Goal: Task Accomplishment & Management: Manage account settings

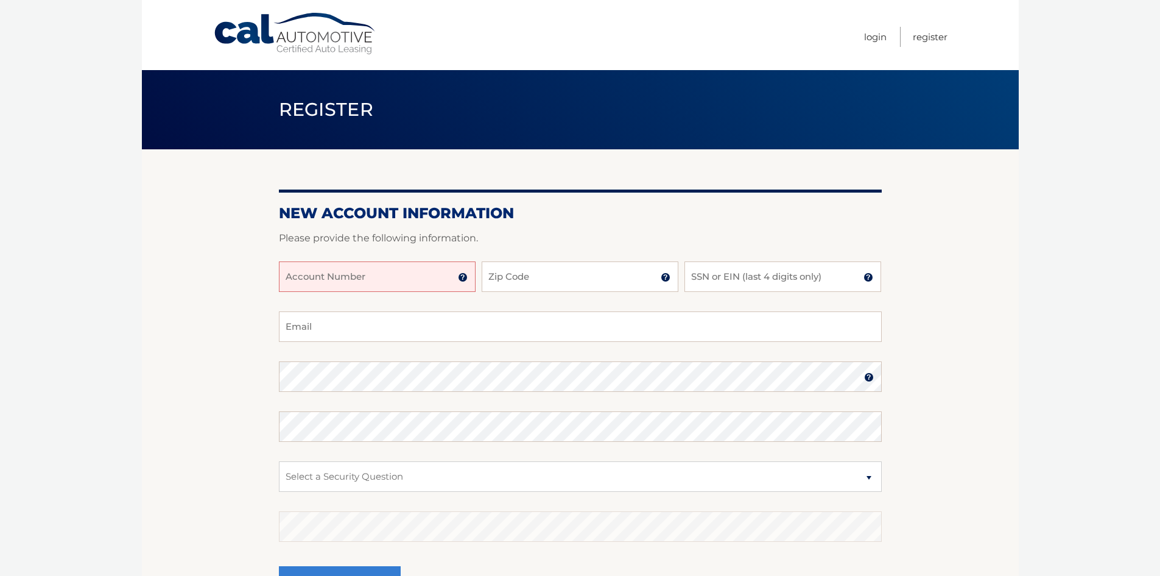
click at [345, 283] on input "Account Number" at bounding box center [377, 276] width 197 height 30
click at [364, 277] on input "44456028" at bounding box center [377, 276] width 197 height 30
type input "44456028549"
click at [529, 274] on input "Zip Code" at bounding box center [580, 276] width 197 height 30
type input "33142"
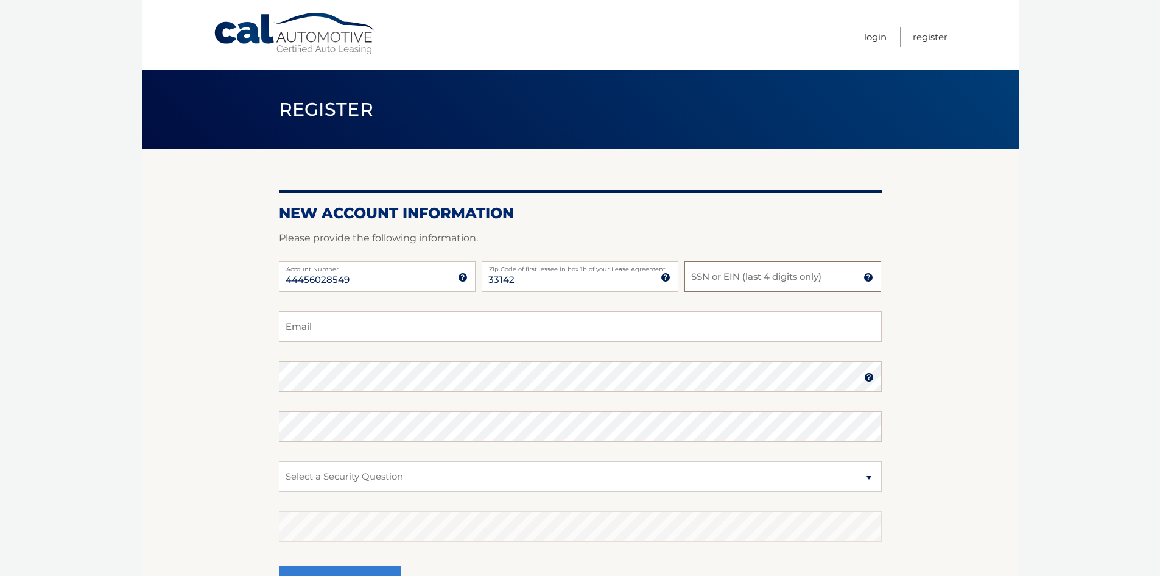
click at [699, 279] on input "SSN or EIN (last 4 digits only)" at bounding box center [783, 276] width 197 height 30
type input "5092"
click at [481, 326] on input "Email" at bounding box center [580, 326] width 603 height 30
type input "[EMAIL_ADDRESS][DOMAIN_NAME]"
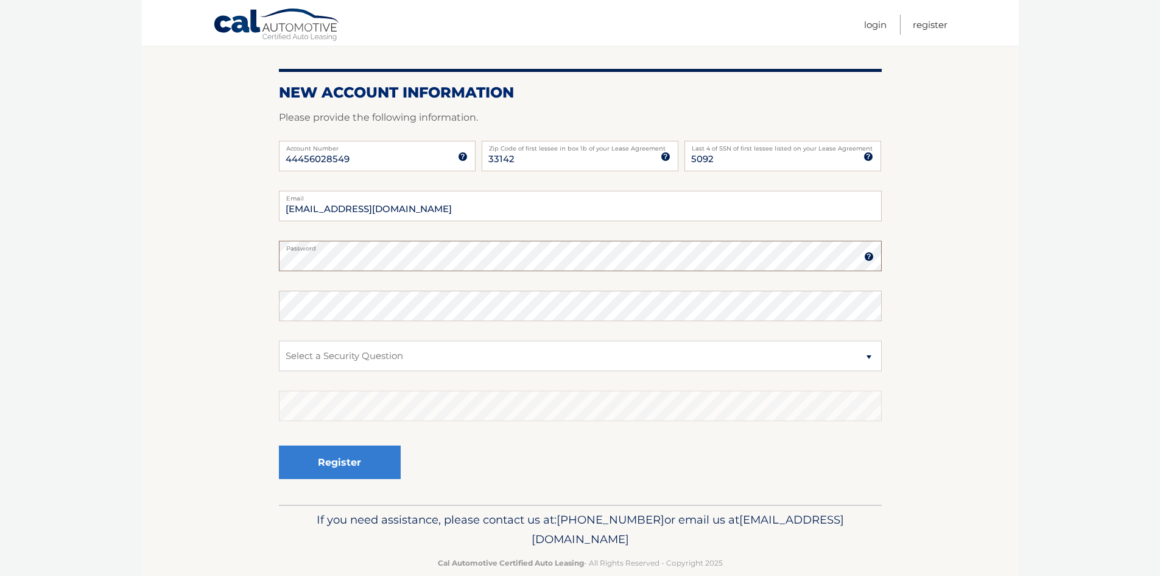
scroll to position [122, 0]
click at [392, 364] on select "Select a Security Question What was the name of your elementary school? What is…" at bounding box center [580, 354] width 603 height 30
select select "1"
click at [279, 339] on select "Select a Security Question What was the name of your elementary school? What is…" at bounding box center [580, 354] width 603 height 30
click at [947, 273] on section "New Account Information Please provide the following information. 44456028549 A…" at bounding box center [580, 265] width 877 height 476
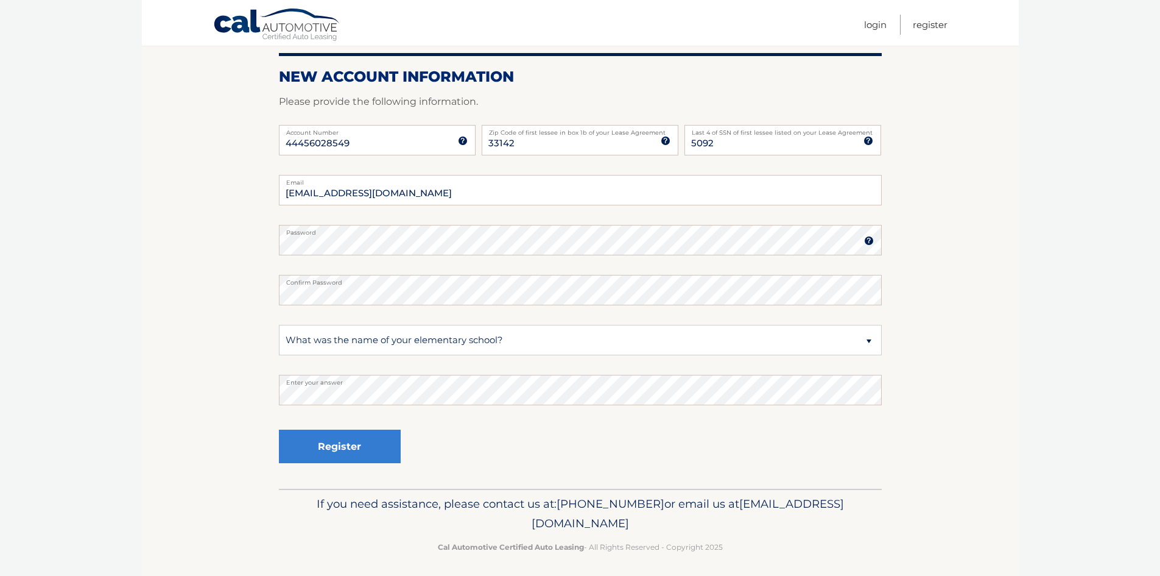
scroll to position [142, 0]
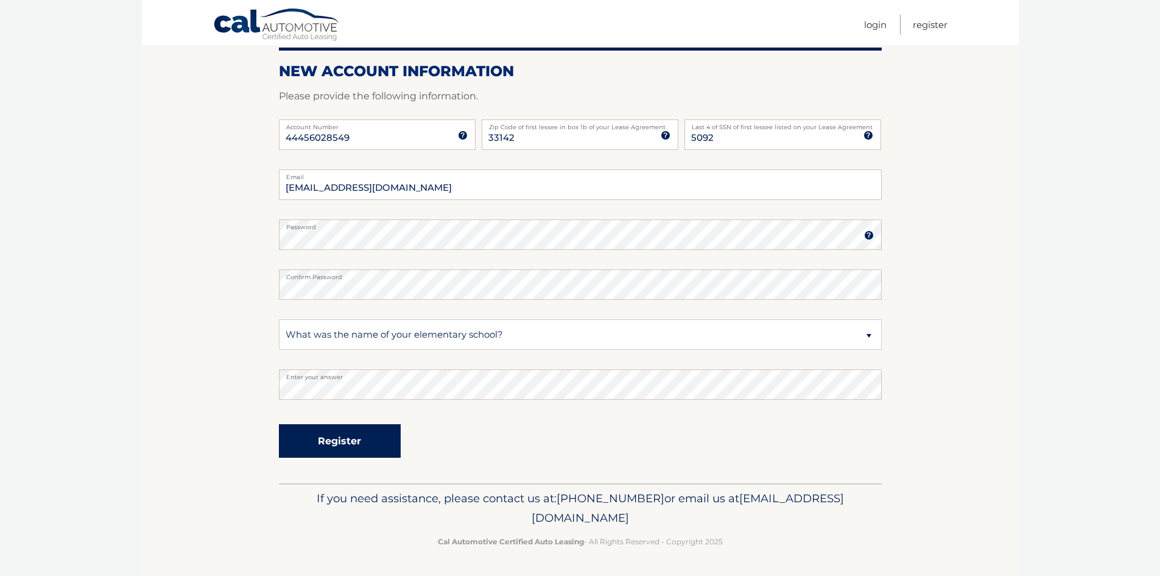
click at [351, 443] on button "Register" at bounding box center [340, 441] width 122 height 34
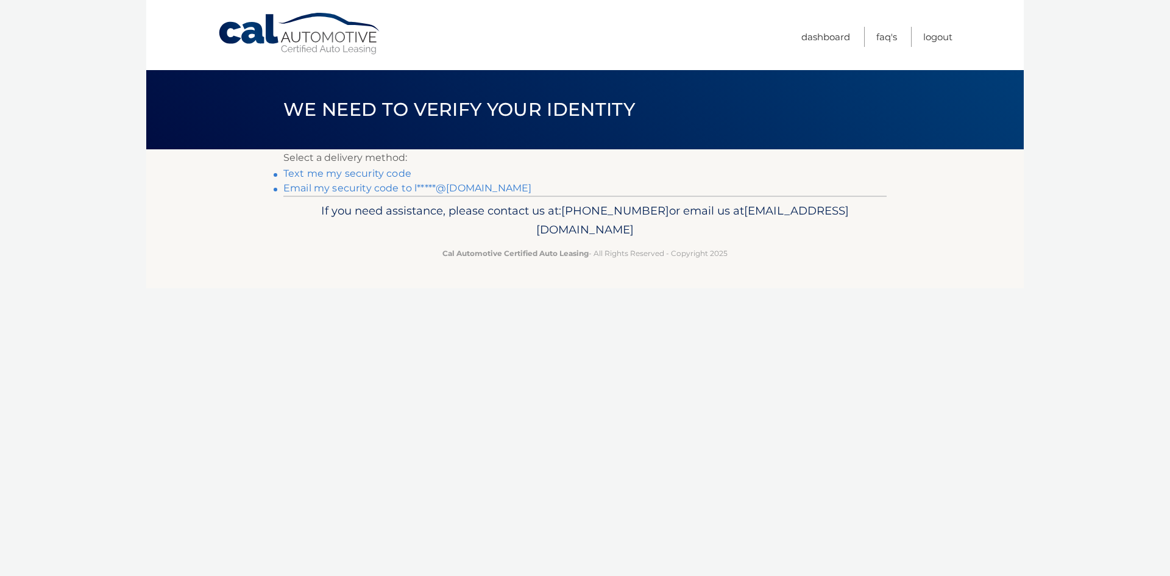
click at [355, 188] on link "Email my security code to l*****@gmail.com" at bounding box center [407, 188] width 248 height 12
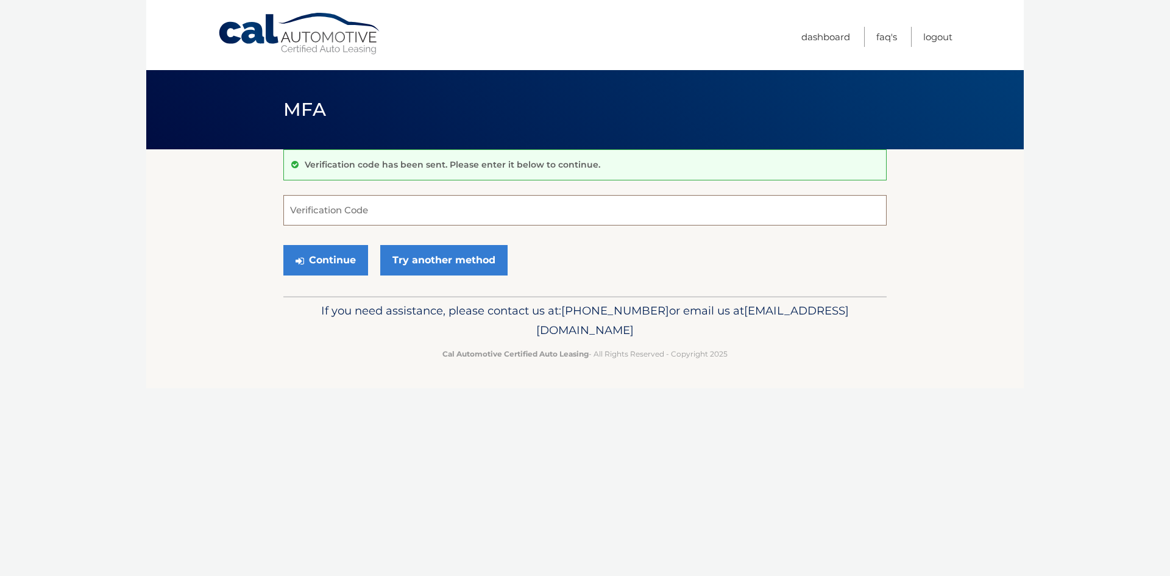
click at [398, 221] on input "Verification Code" at bounding box center [584, 210] width 603 height 30
paste input "997131"
type input "997131"
click at [352, 256] on button "Continue" at bounding box center [325, 260] width 85 height 30
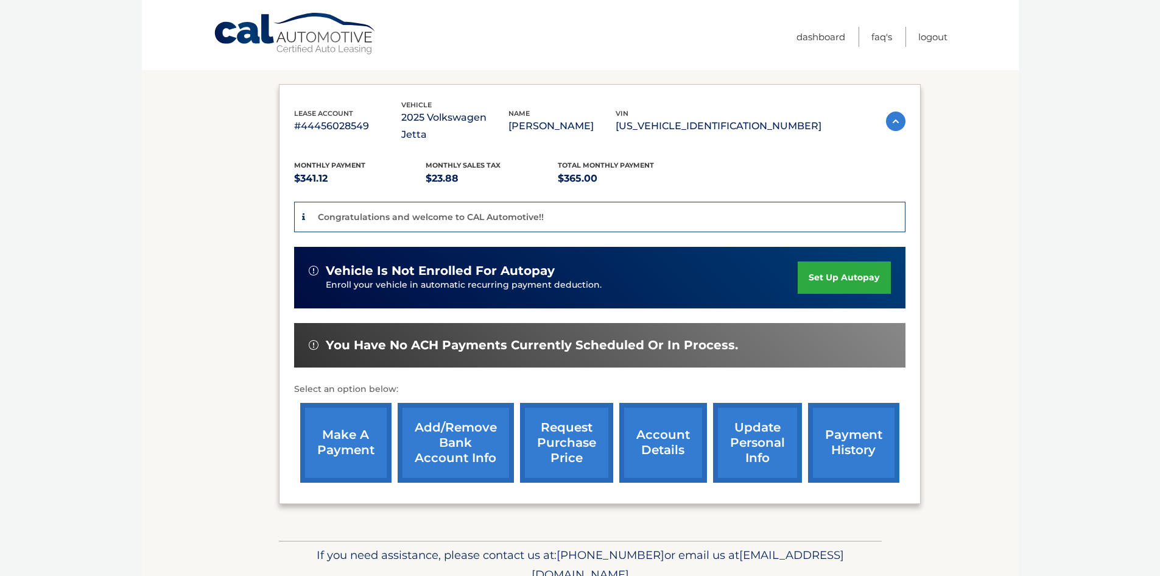
scroll to position [208, 0]
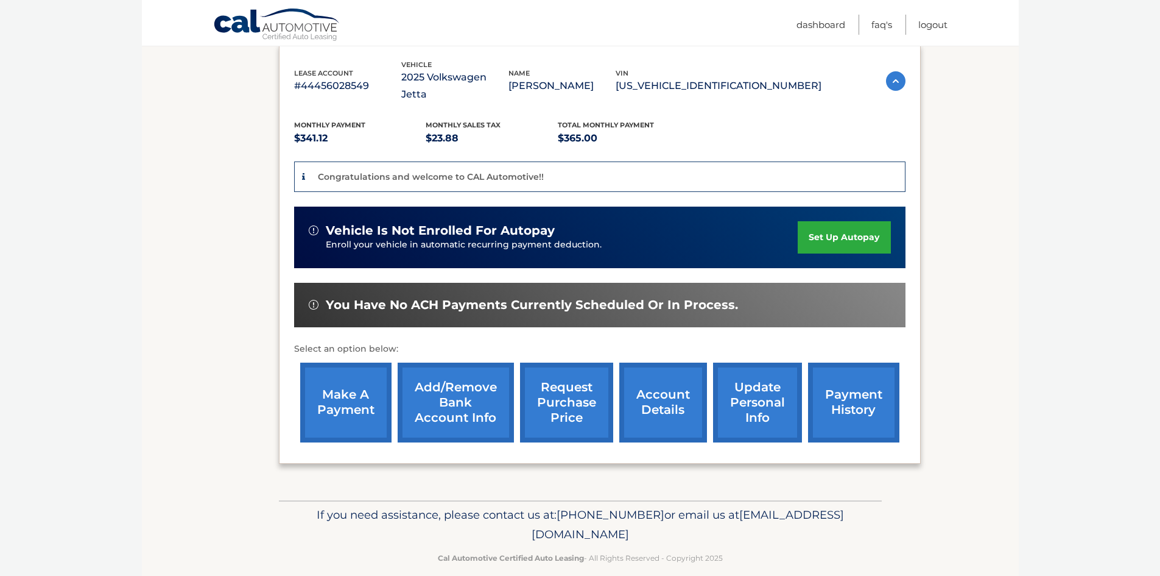
click at [657, 396] on link "account details" at bounding box center [663, 402] width 88 height 80
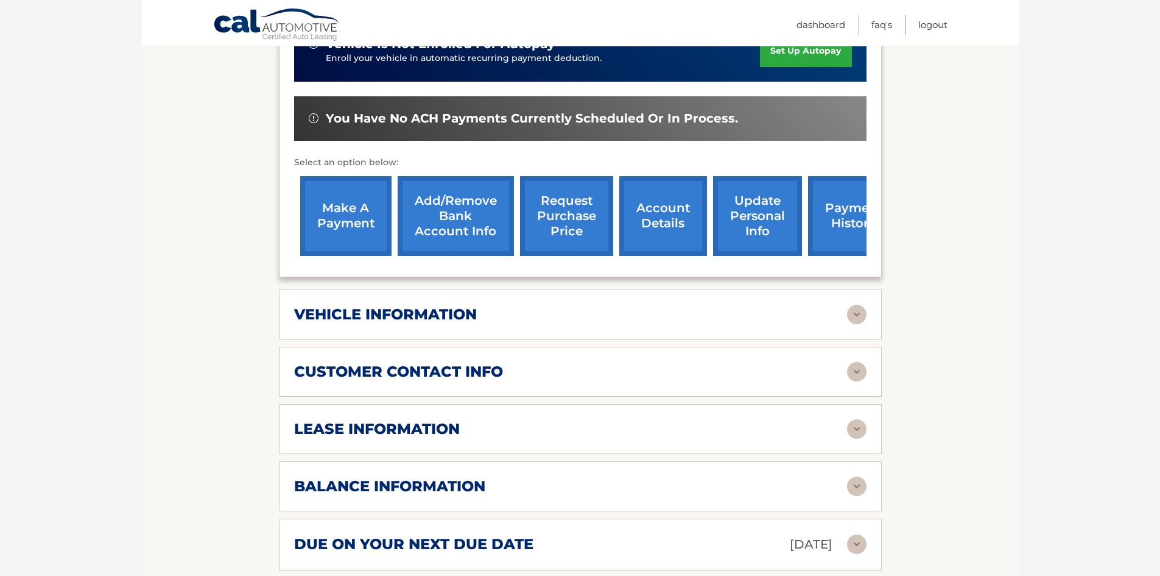
scroll to position [426, 0]
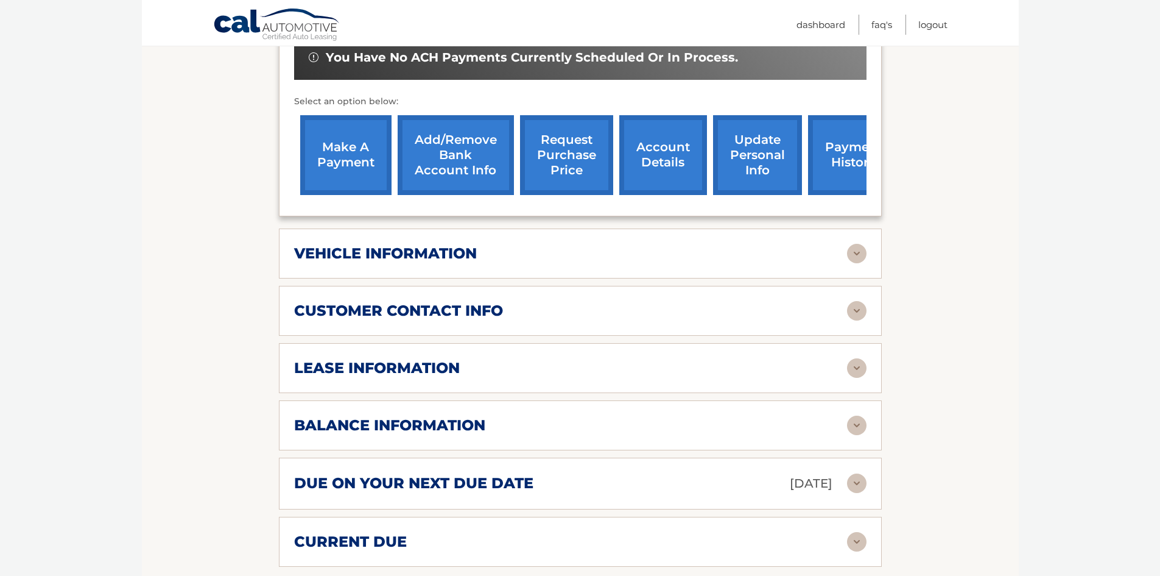
click at [854, 244] on img at bounding box center [856, 253] width 19 height 19
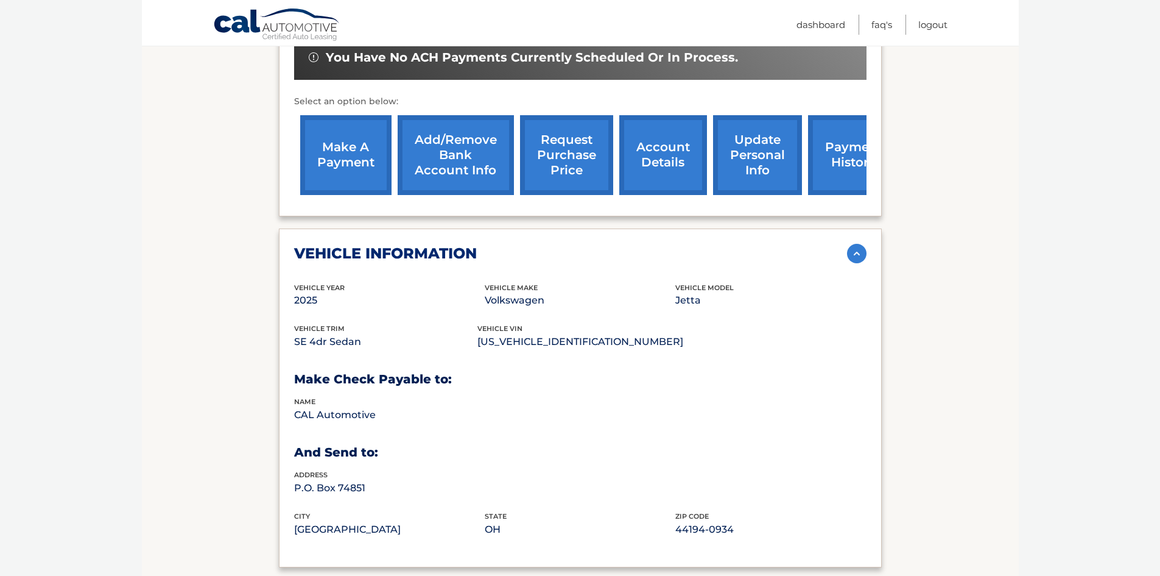
click at [865, 244] on img at bounding box center [856, 253] width 19 height 19
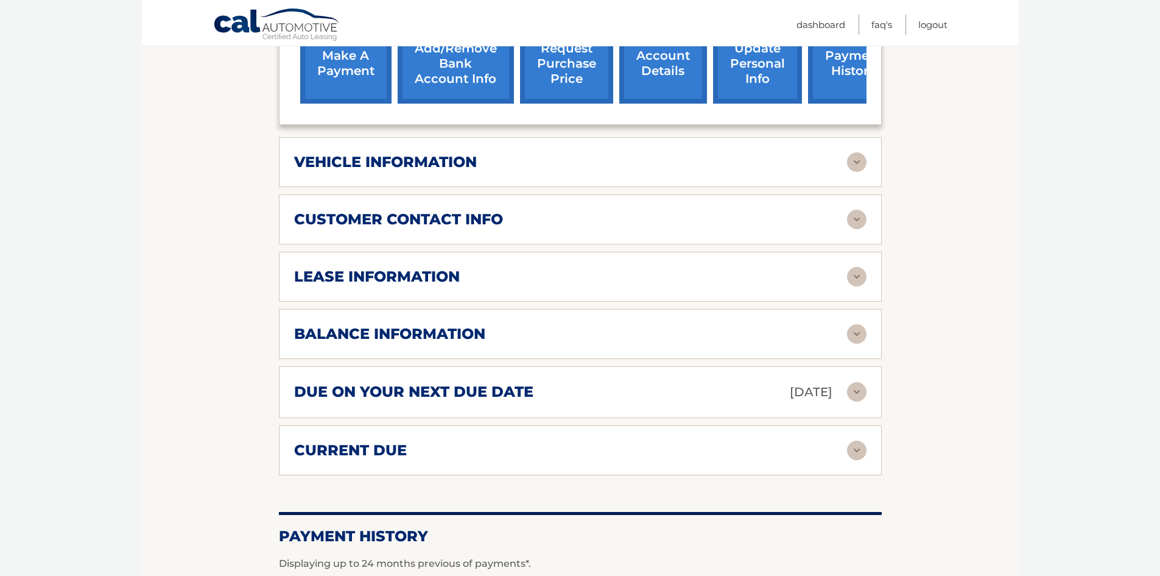
scroll to position [548, 0]
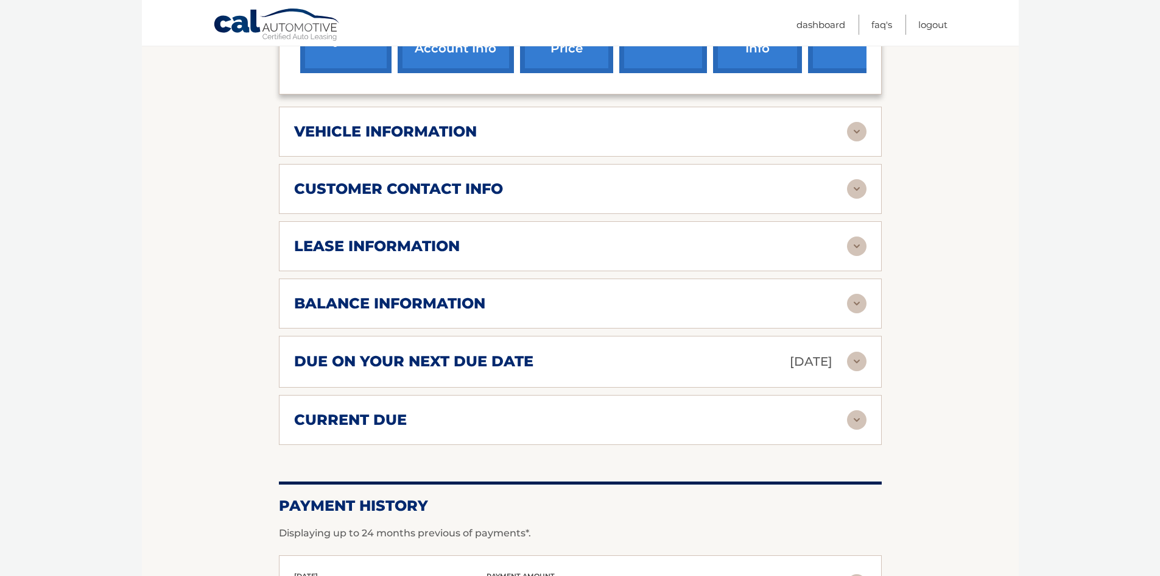
click at [863, 351] on img at bounding box center [856, 360] width 19 height 19
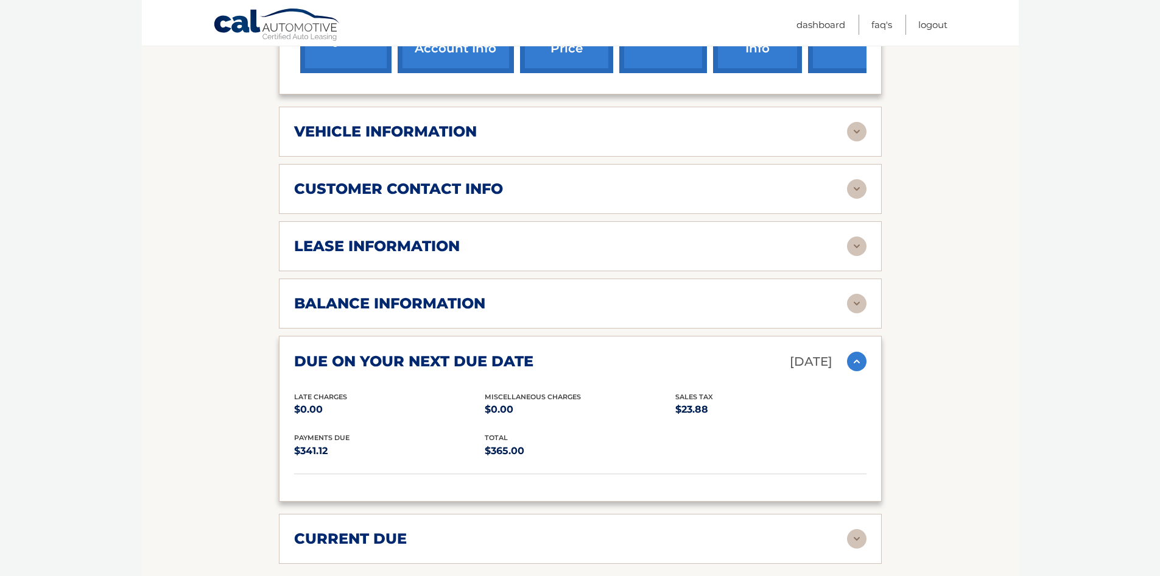
click at [863, 351] on img at bounding box center [856, 360] width 19 height 19
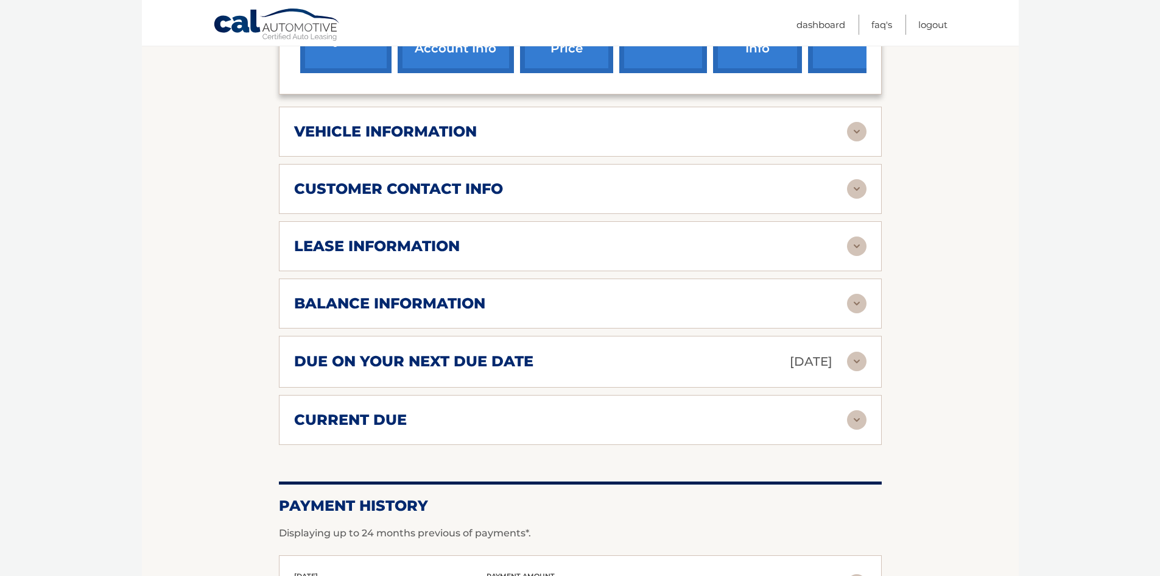
click at [973, 332] on section "Account Details | #44456028549 Back to Dashboard Manage Your Lease lease accoun…" at bounding box center [580, 137] width 877 height 1073
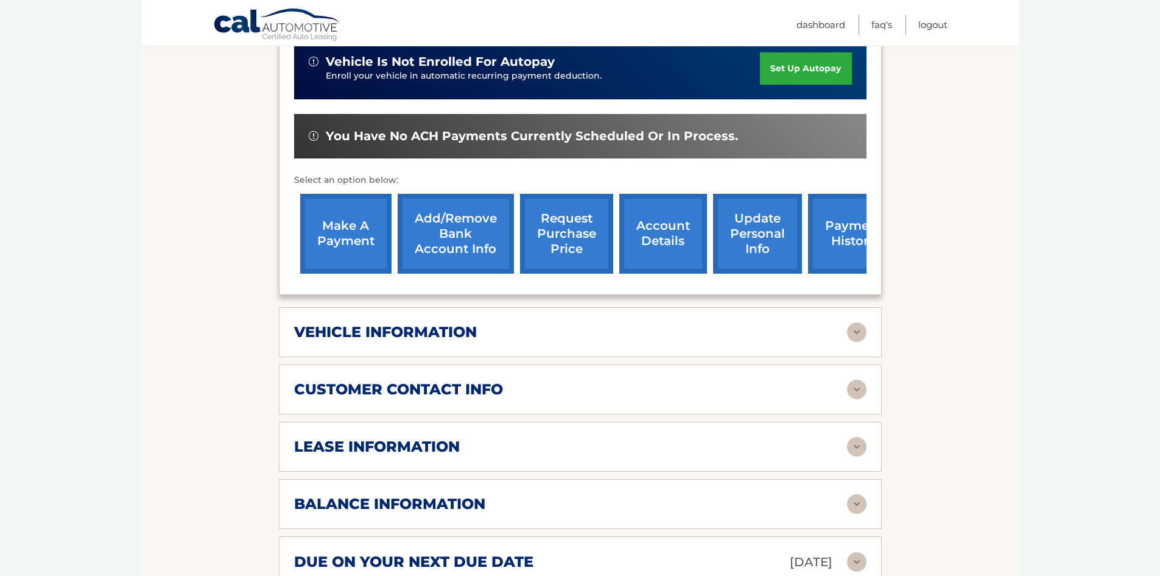
scroll to position [365, 0]
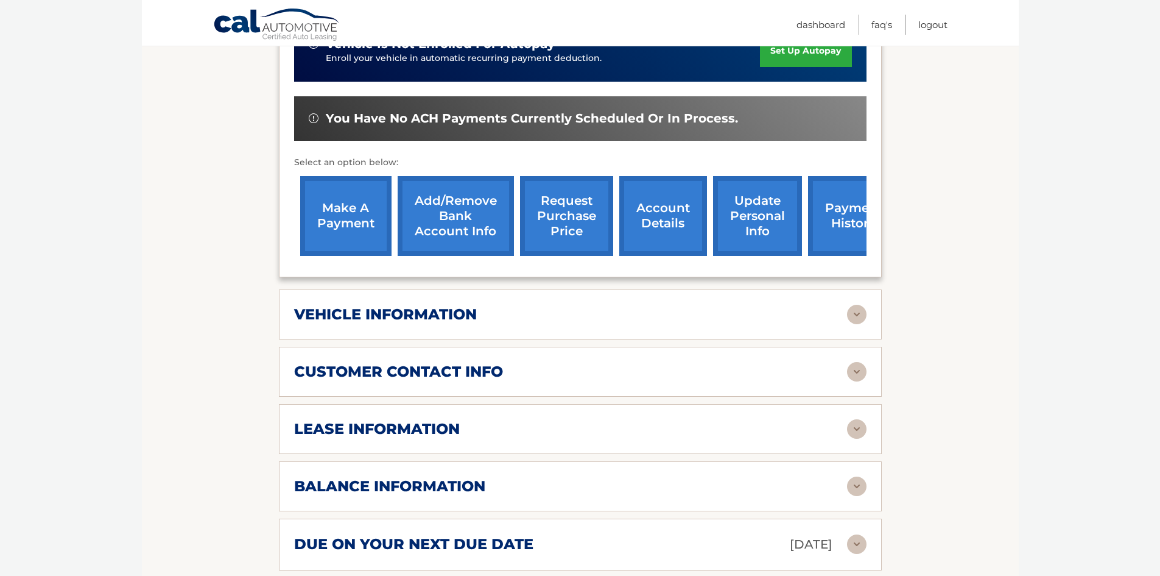
click at [349, 200] on link "make a payment" at bounding box center [345, 216] width 91 height 80
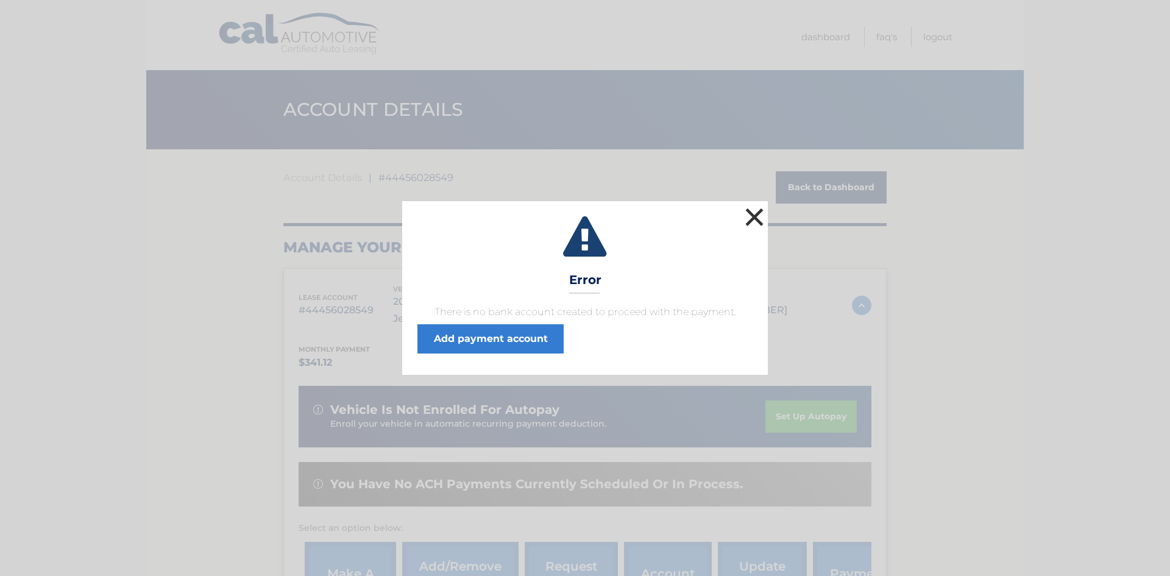
click at [759, 220] on button "×" at bounding box center [754, 217] width 24 height 24
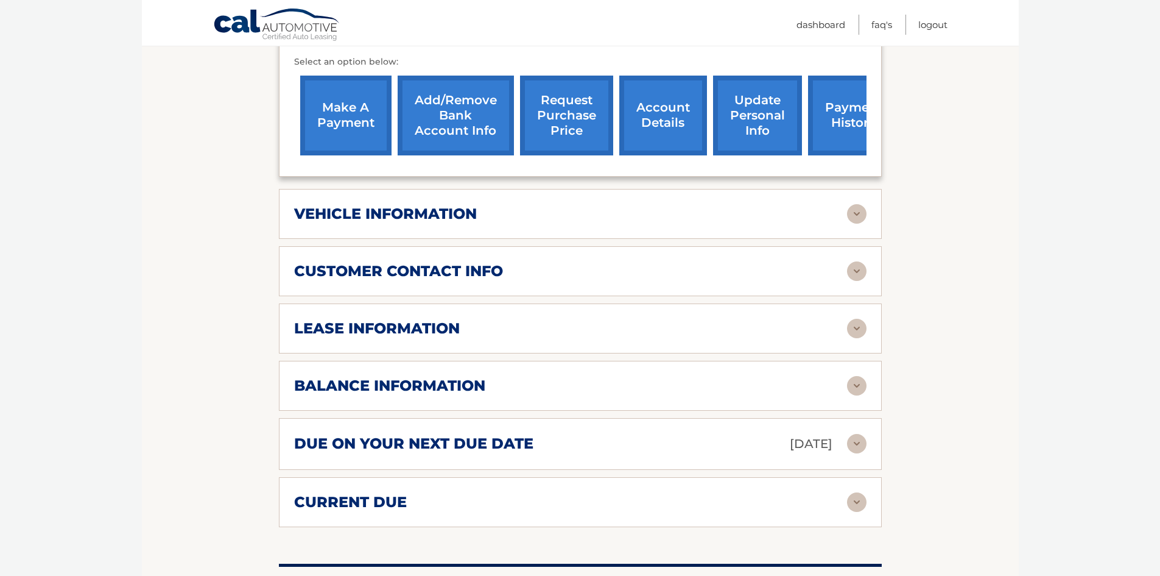
scroll to position [487, 0]
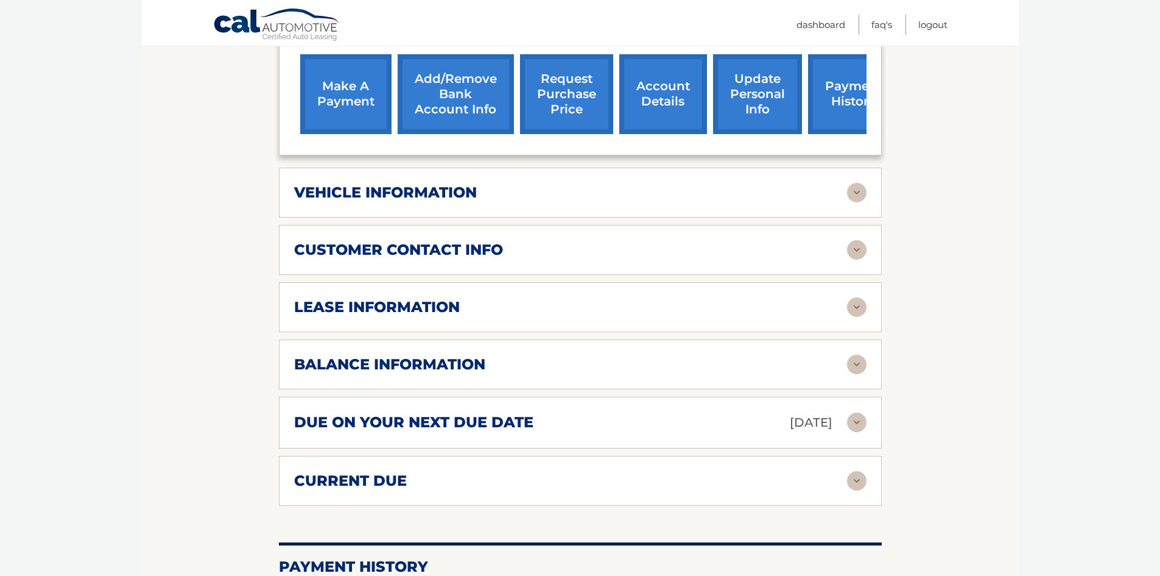
click at [863, 355] on img at bounding box center [856, 364] width 19 height 19
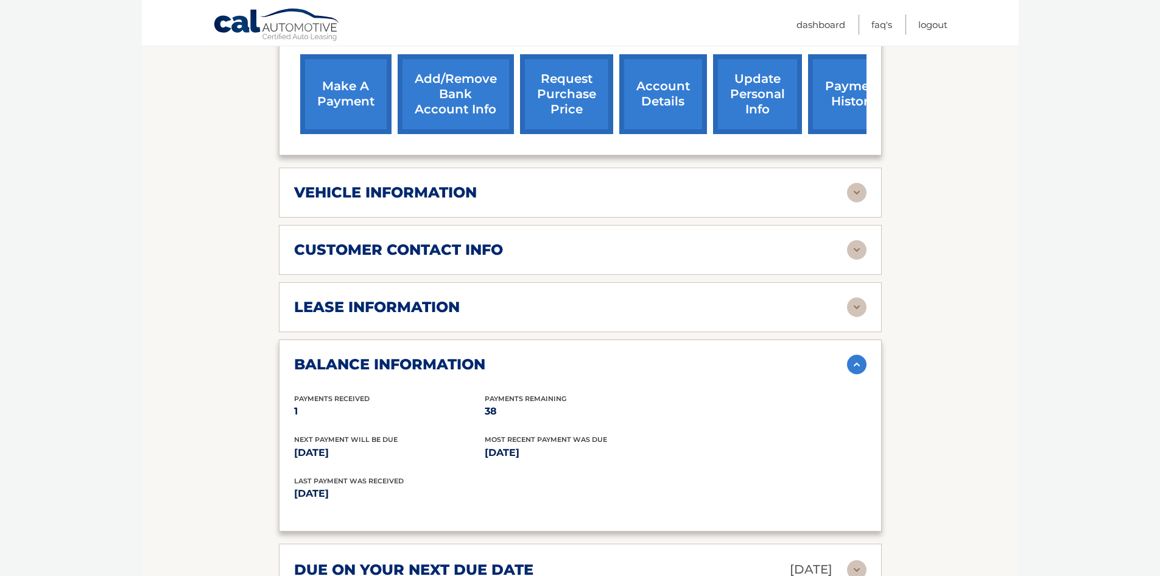
click at [863, 355] on img at bounding box center [856, 364] width 19 height 19
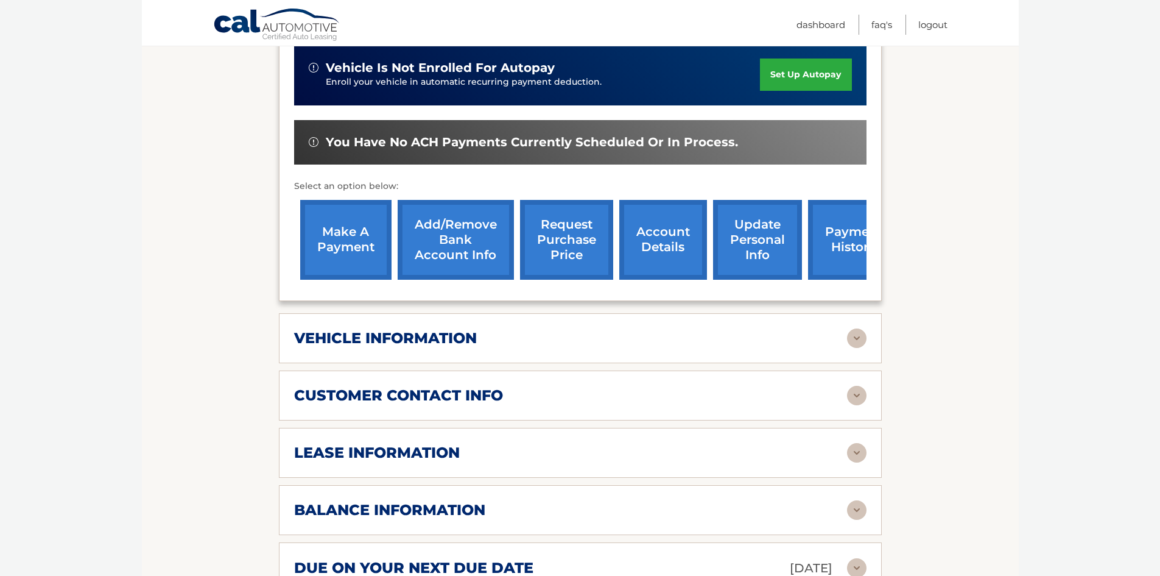
scroll to position [244, 0]
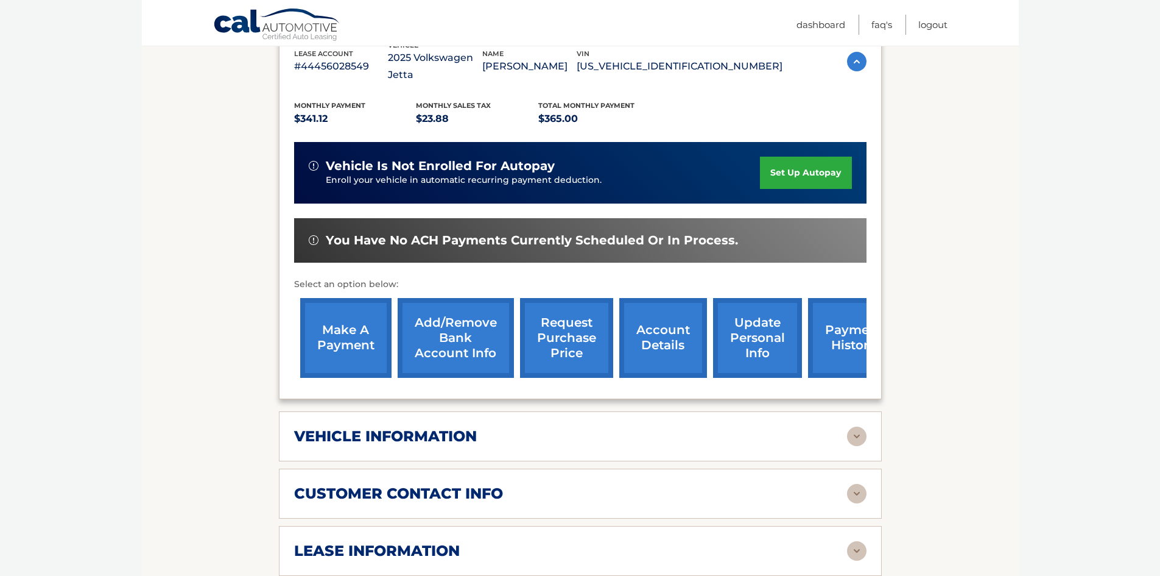
click at [328, 316] on link "make a payment" at bounding box center [345, 338] width 91 height 80
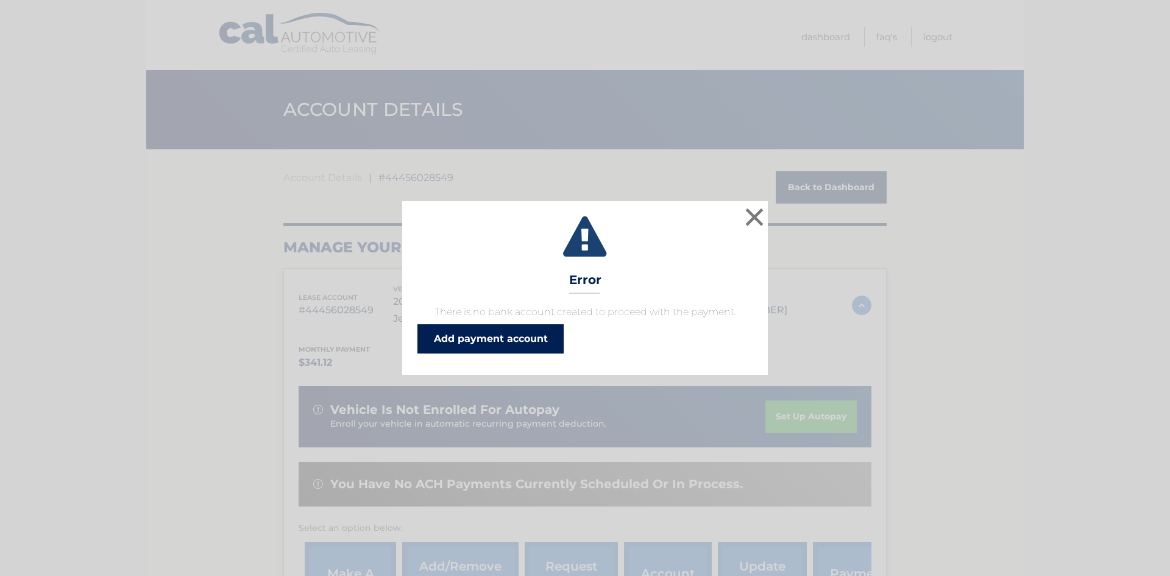
click at [497, 345] on link "Add payment account" at bounding box center [490, 338] width 146 height 29
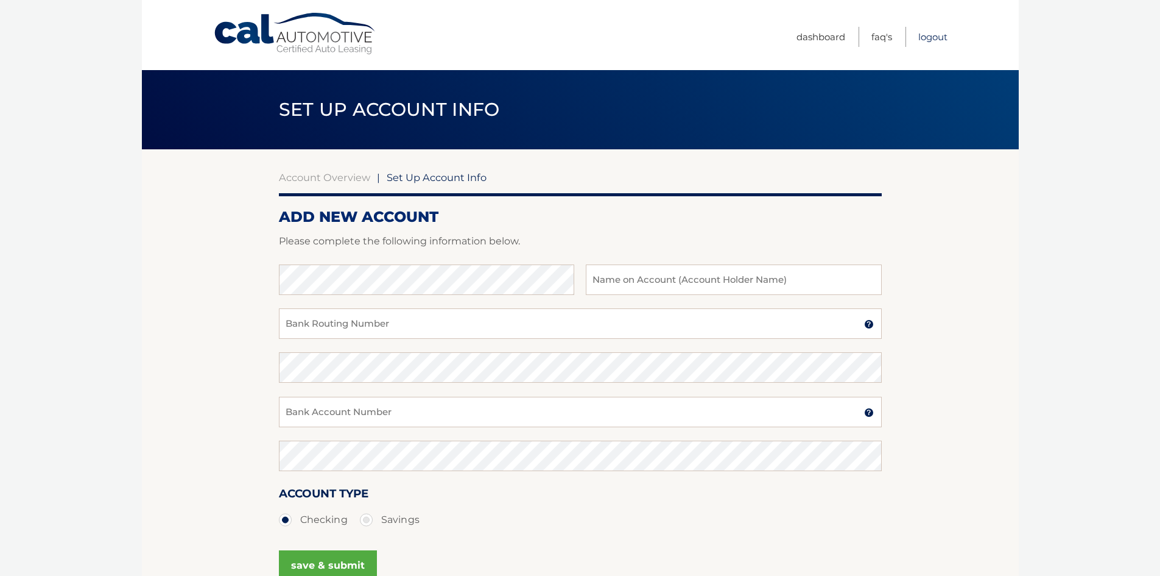
click at [937, 35] on link "Logout" at bounding box center [933, 37] width 29 height 20
